Goal: Find specific page/section: Find specific page/section

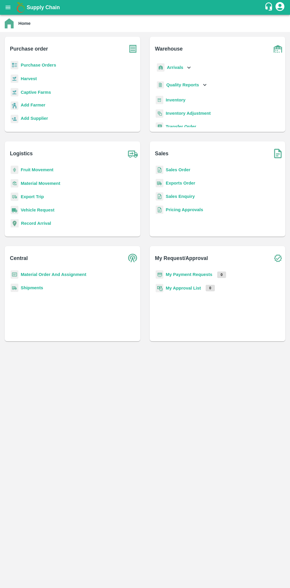
click at [12, 12] on button "open drawer" at bounding box center [8, 8] width 14 height 14
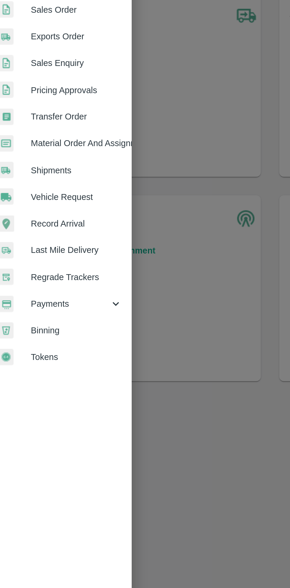
click at [42, 301] on span "Payments" at bounding box center [42, 302] width 40 height 7
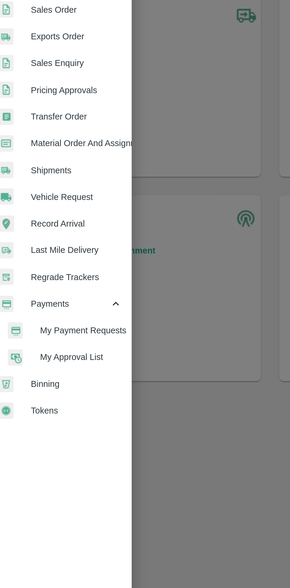
click at [52, 314] on span "My Payment Requests" at bounding box center [48, 315] width 42 height 7
